Goal: Obtain resource: Download file/media

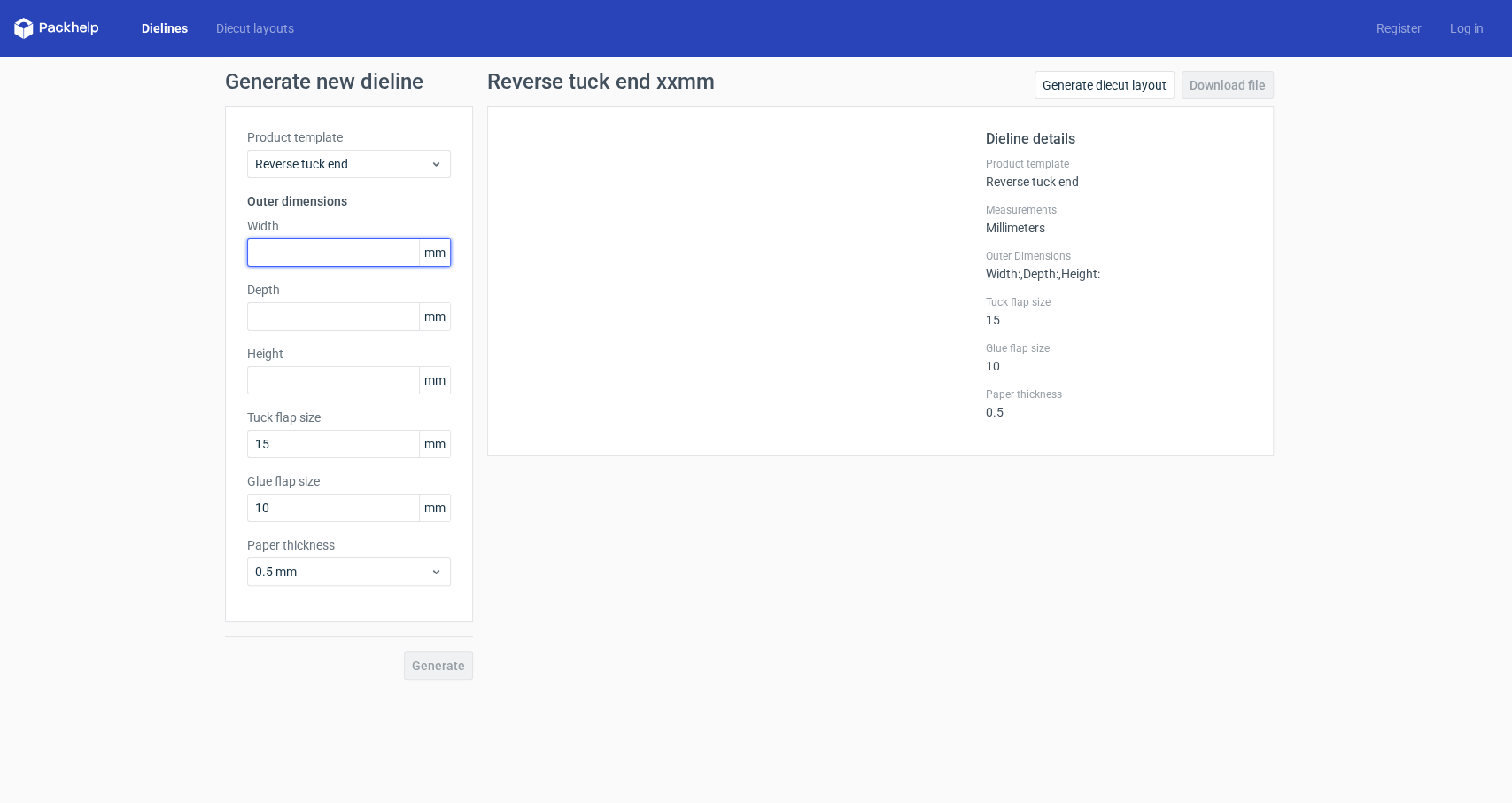
click at [324, 246] on input "text" at bounding box center [348, 253] width 203 height 29
type input "28"
click at [301, 317] on input "text" at bounding box center [348, 316] width 203 height 29
type input "25"
click at [313, 378] on input "text" at bounding box center [348, 380] width 203 height 29
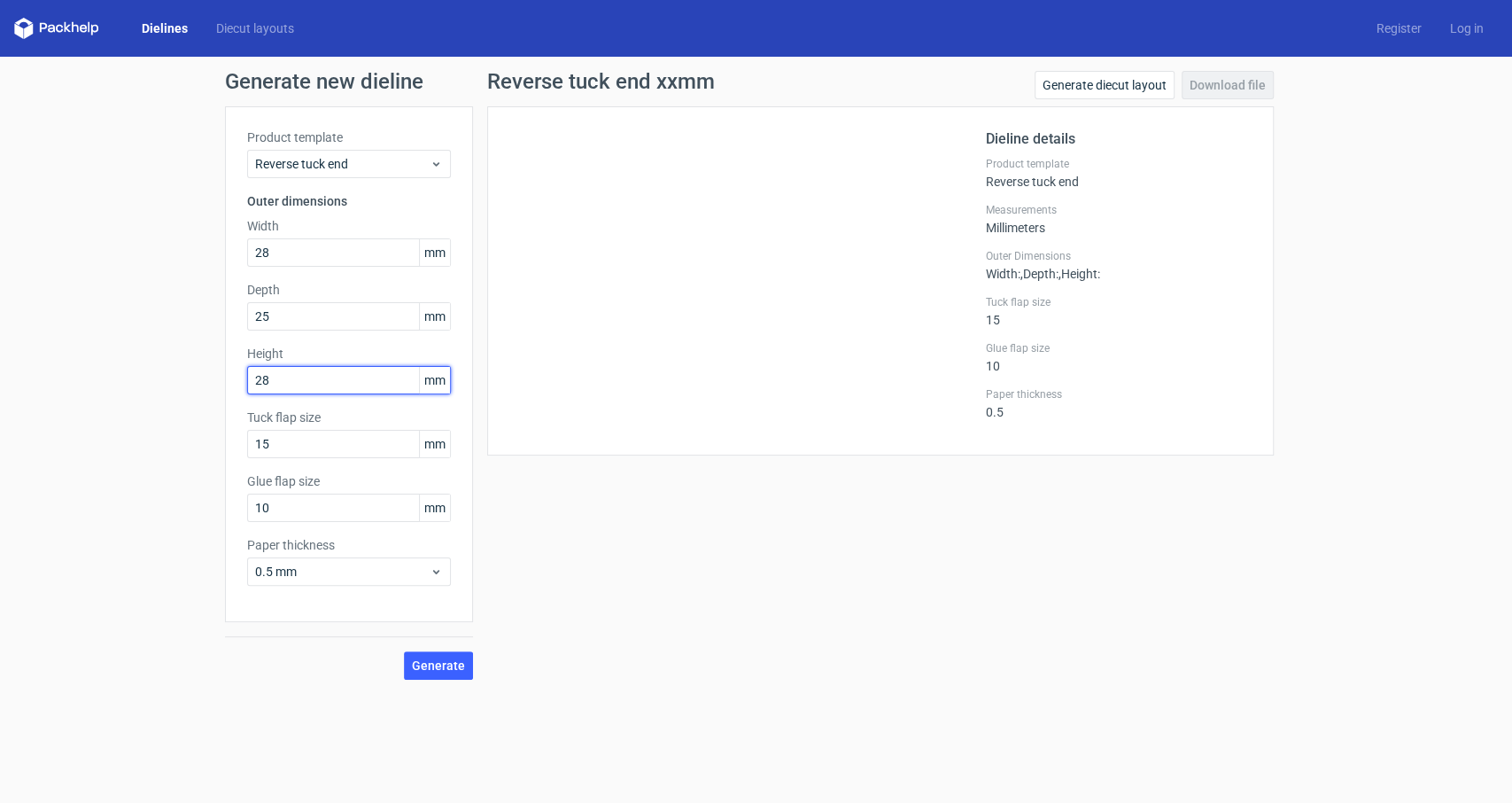
type input "282"
click at [426, 659] on span "Generate" at bounding box center [438, 665] width 53 height 12
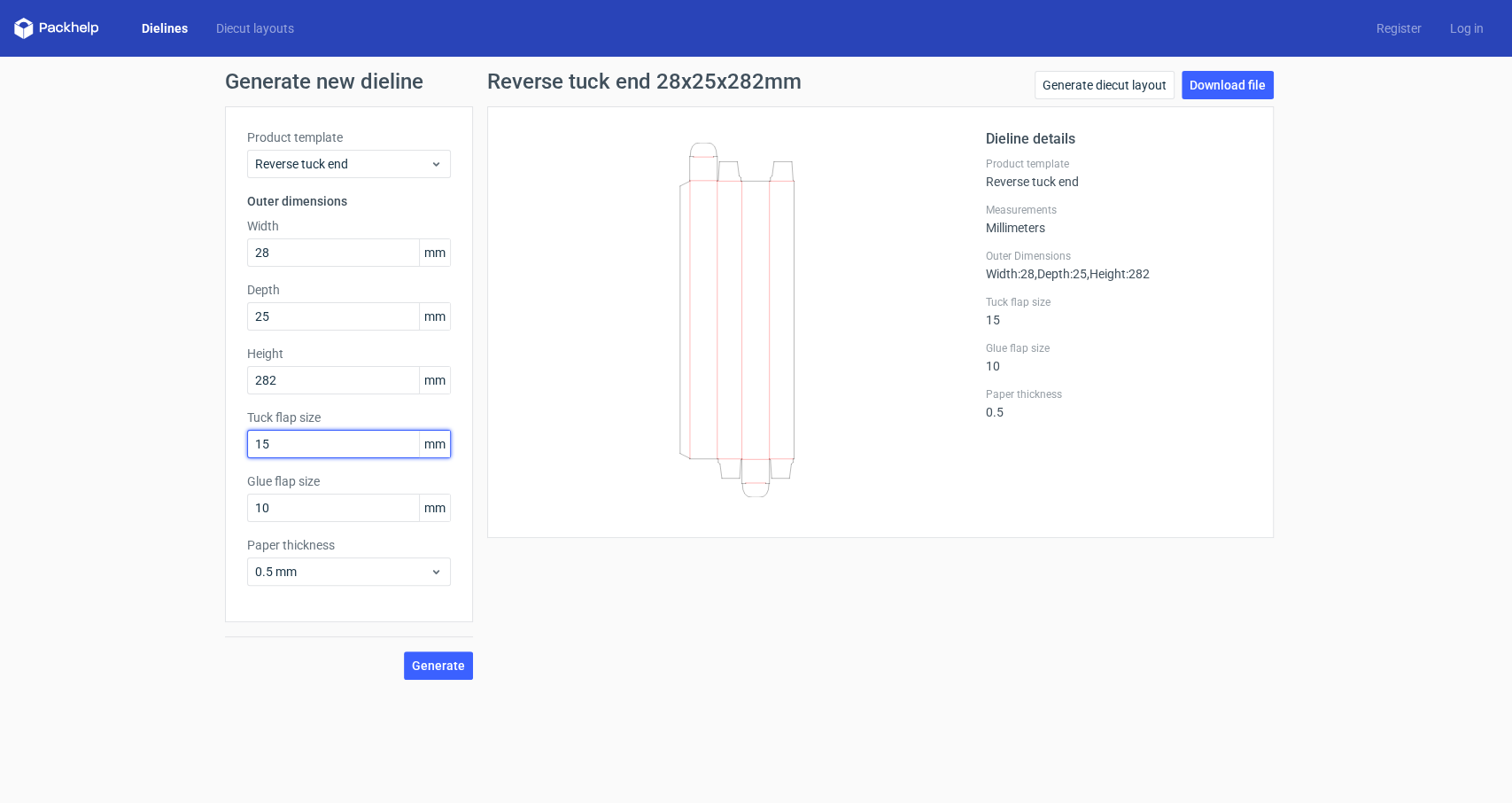
click at [296, 449] on input "15" at bounding box center [348, 444] width 203 height 29
drag, startPoint x: 279, startPoint y: 446, endPoint x: 217, endPoint y: 449, distance: 62.1
click at [247, 449] on input "15" at bounding box center [348, 444] width 203 height 29
type input "25"
click at [312, 517] on input "10" at bounding box center [348, 508] width 203 height 29
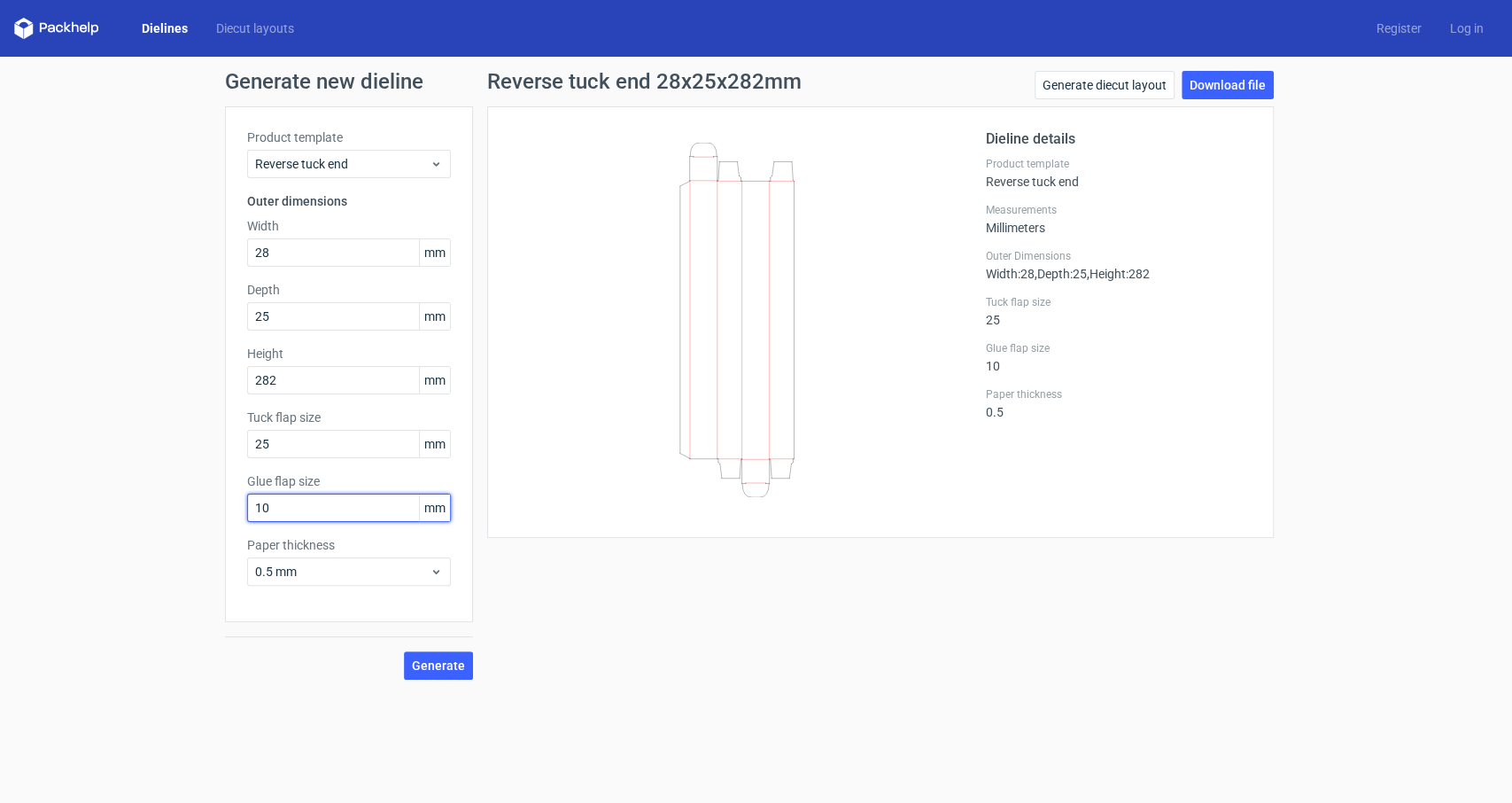
drag, startPoint x: 280, startPoint y: 510, endPoint x: 204, endPoint y: 513, distance: 76.1
click at [247, 513] on input "10" at bounding box center [348, 508] width 203 height 29
type input "12"
click at [455, 668] on span "Generate" at bounding box center [438, 665] width 53 height 12
click at [291, 441] on input "25" at bounding box center [348, 444] width 203 height 29
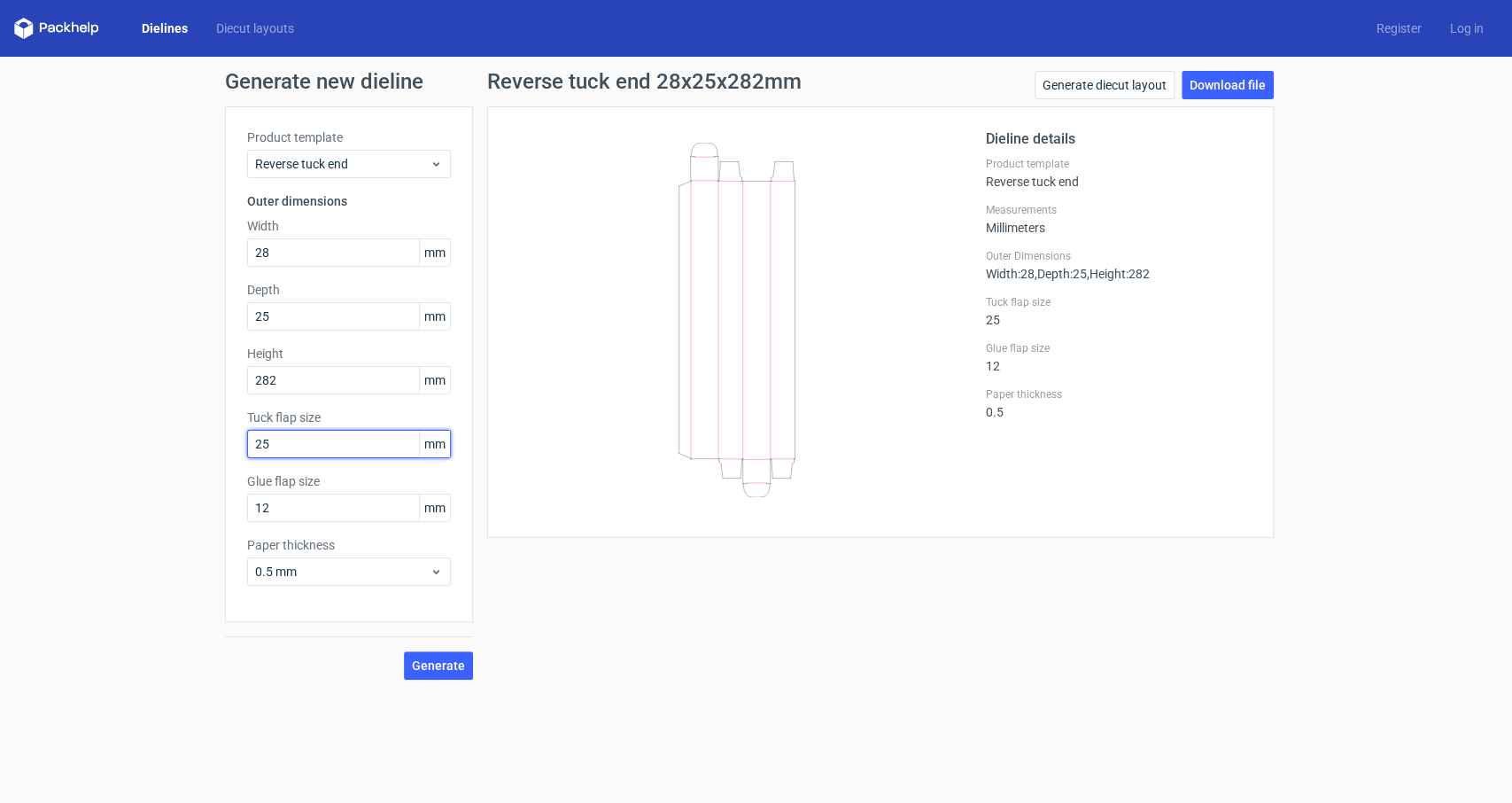
type input "25"
click at [302, 512] on input "12" at bounding box center [348, 508] width 203 height 29
drag, startPoint x: 298, startPoint y: 501, endPoint x: 268, endPoint y: 505, distance: 30.3
click at [268, 505] on input "1275" at bounding box center [348, 508] width 203 height 29
type input "12"
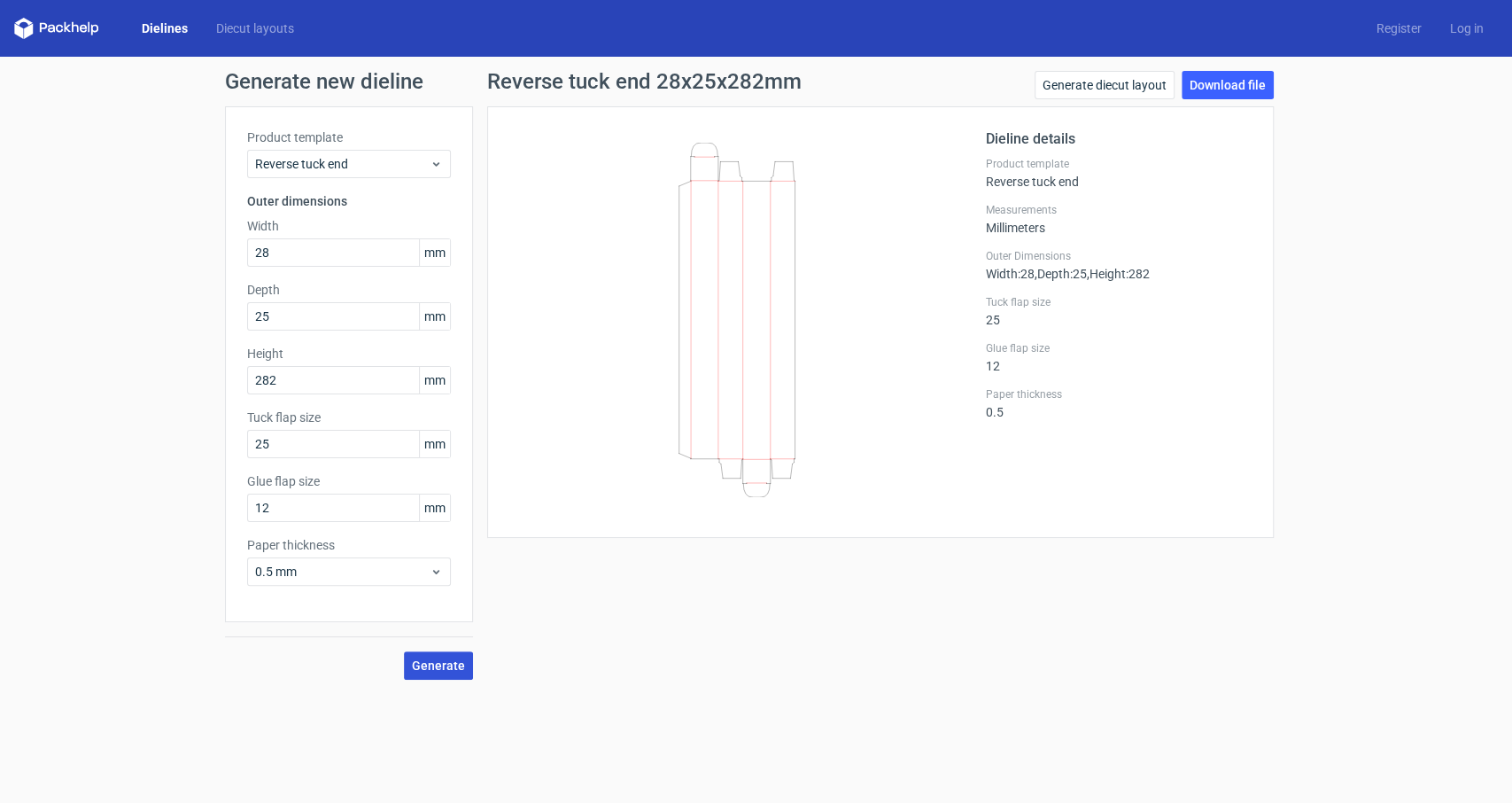
click at [440, 662] on span "Generate" at bounding box center [438, 665] width 53 height 12
click at [1253, 81] on link "Download file" at bounding box center [1227, 84] width 92 height 29
